Goal: Information Seeking & Learning: Learn about a topic

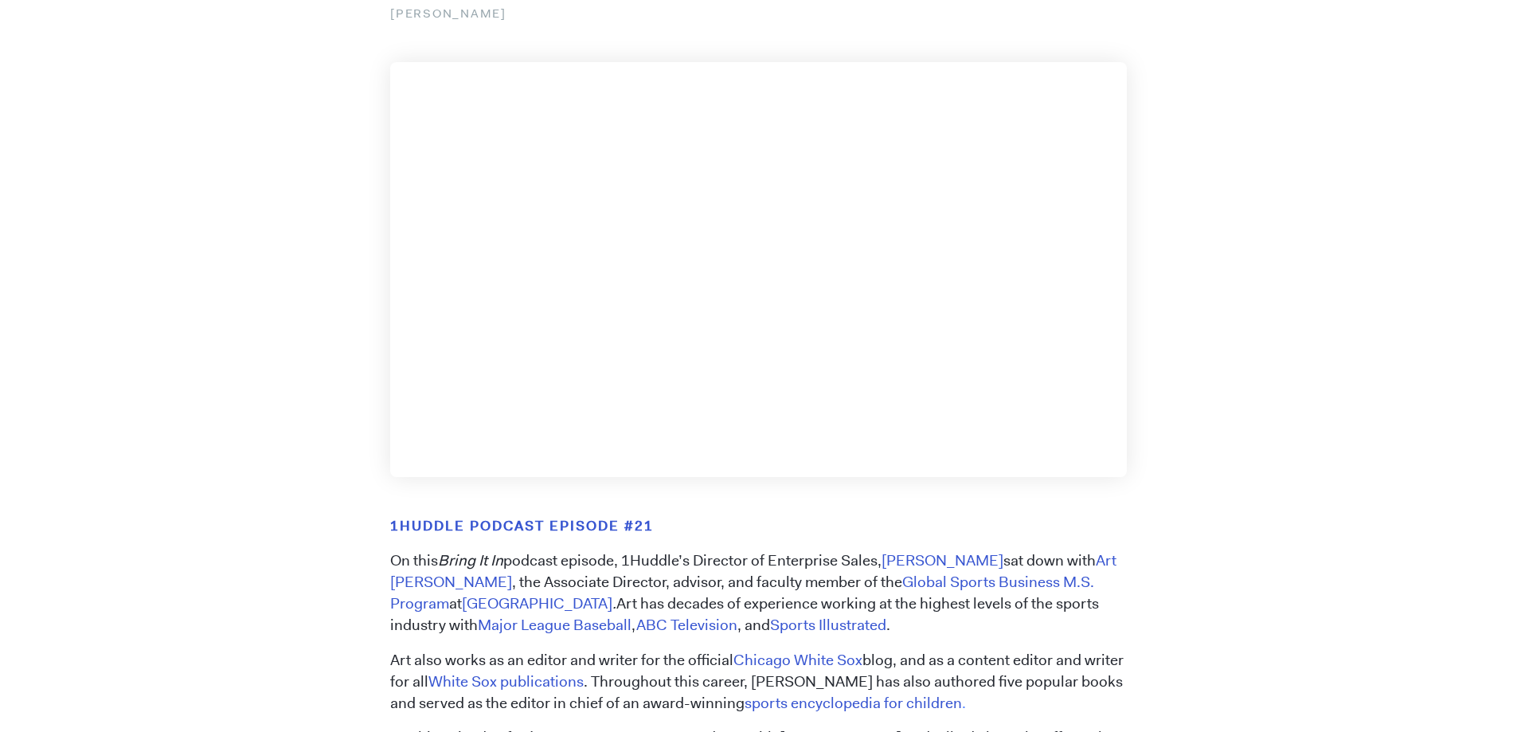
scroll to position [239, 0]
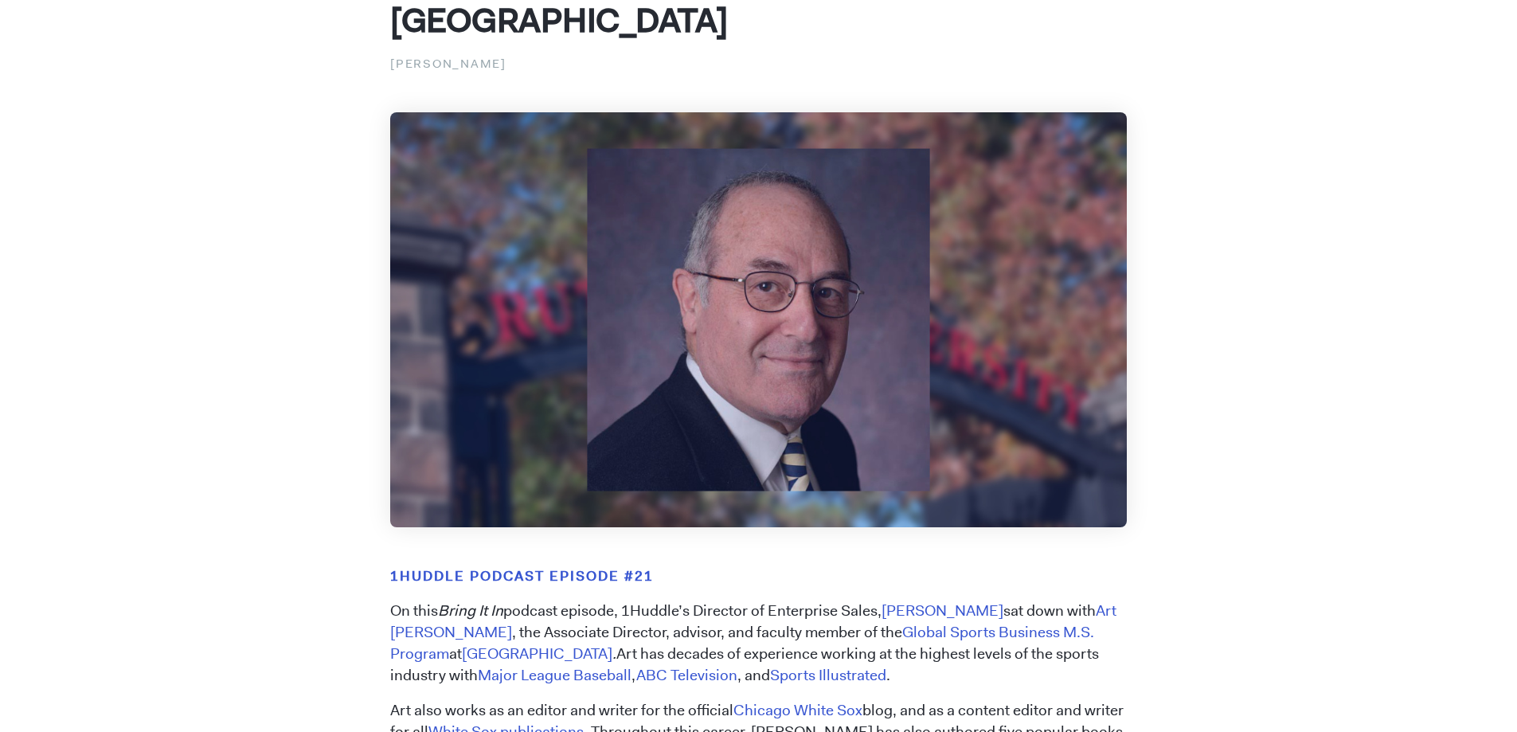
click at [822, 375] on img at bounding box center [758, 319] width 736 height 414
drag, startPoint x: 822, startPoint y: 375, endPoint x: 830, endPoint y: 408, distance: 33.6
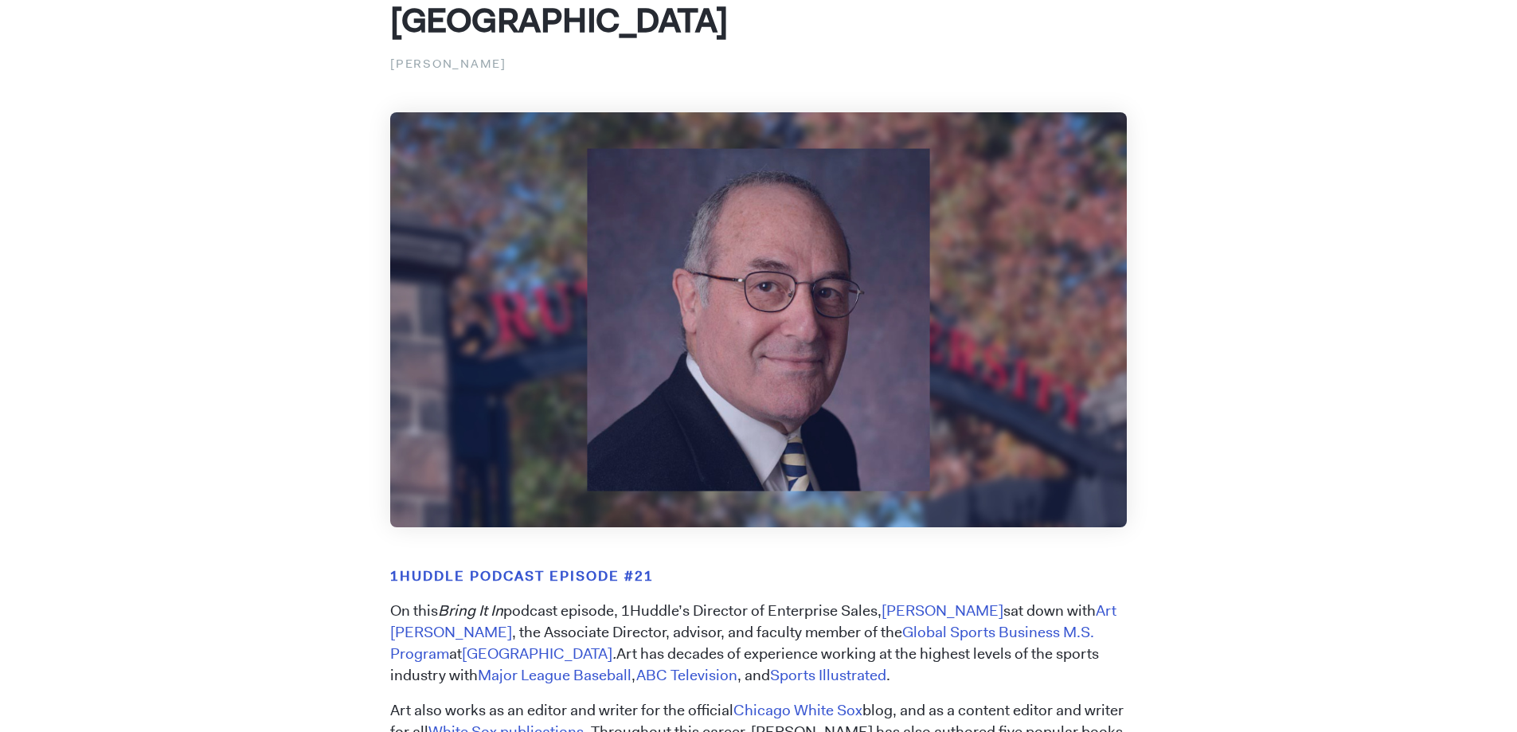
click at [824, 385] on img at bounding box center [758, 319] width 736 height 414
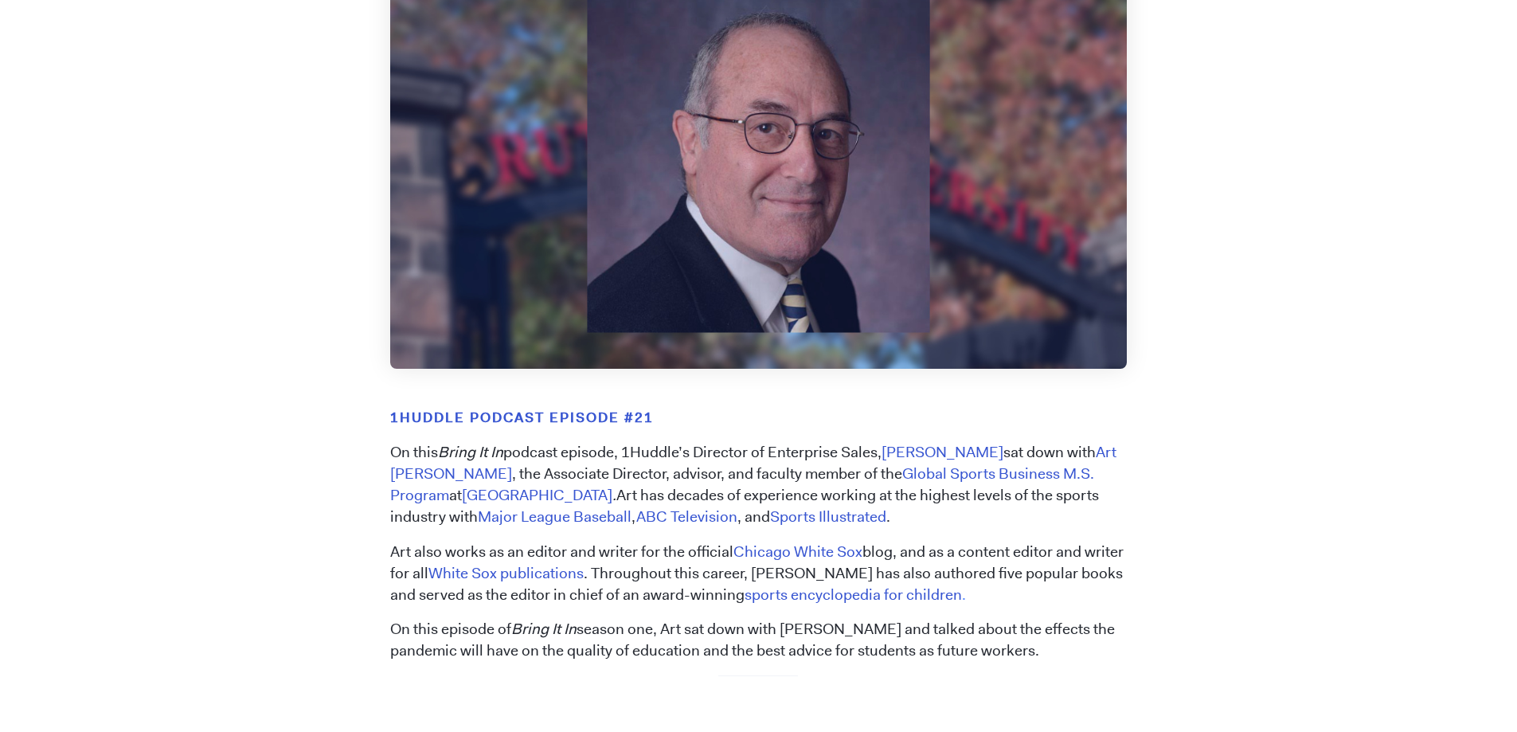
scroll to position [398, 0]
drag, startPoint x: 382, startPoint y: 550, endPoint x: 719, endPoint y: 560, distance: 336.9
click at [719, 560] on p "Art also works as an editor and writer for the official Chicago White Sox blog,…" at bounding box center [758, 573] width 736 height 64
click at [744, 589] on span "sports encyclopedia for children" at bounding box center [852, 594] width 217 height 20
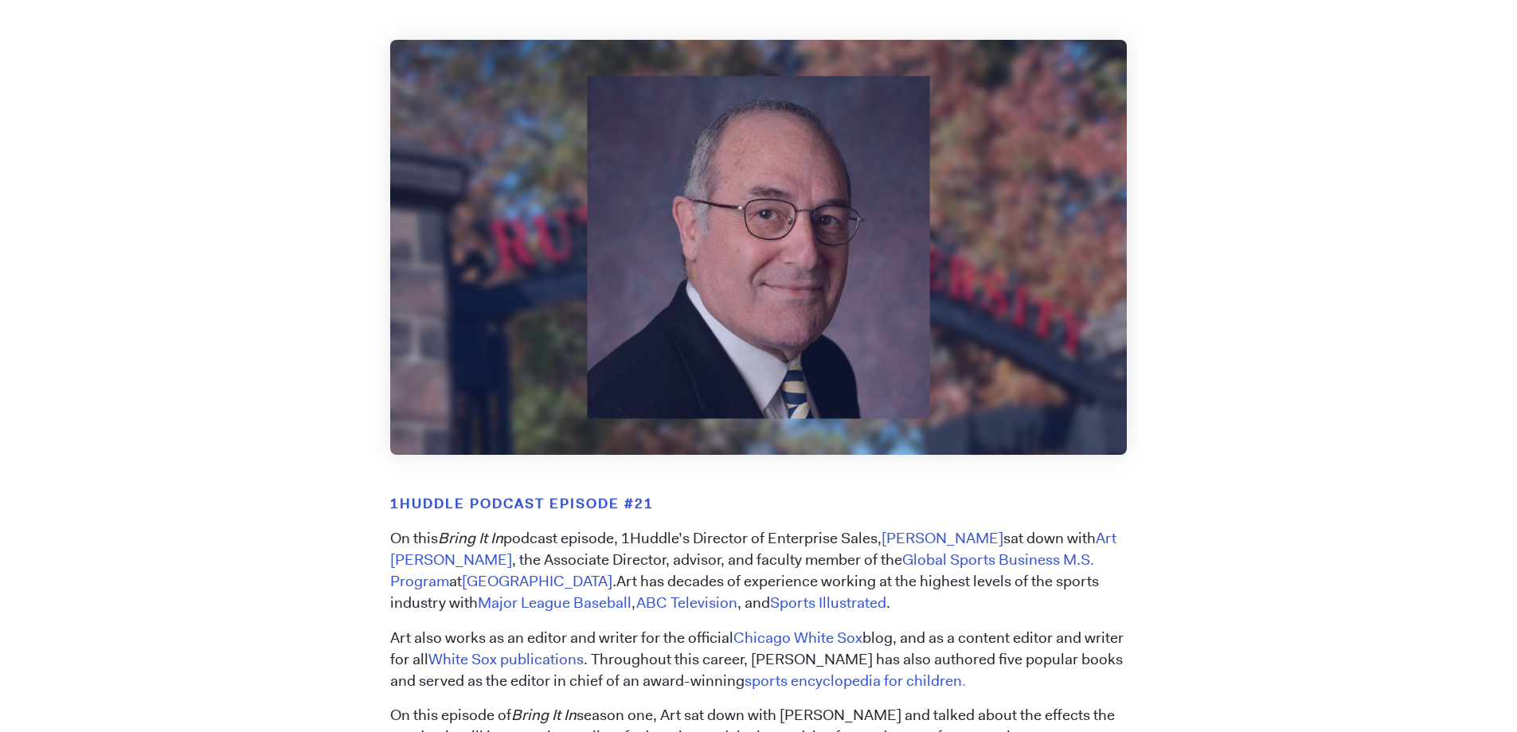
scroll to position [159, 0]
